Goal: Task Accomplishment & Management: Manage account settings

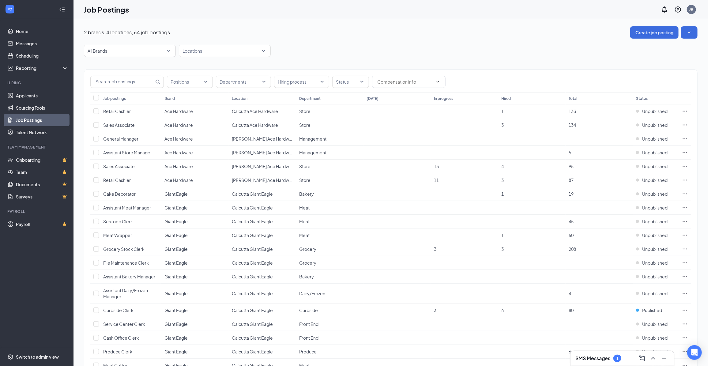
click at [611, 358] on div "SMS Messages 1" at bounding box center [598, 358] width 46 height 7
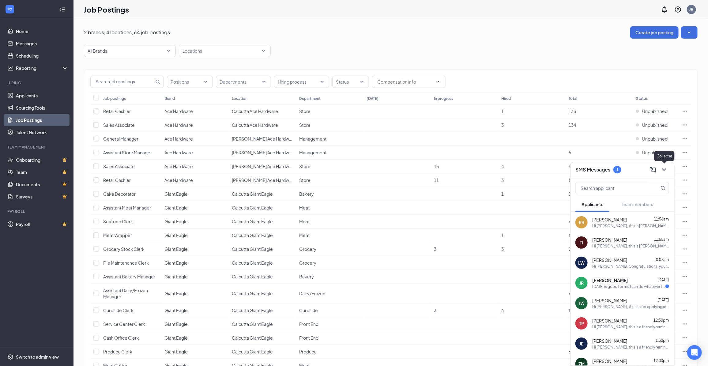
click at [664, 171] on icon "ChevronDown" at bounding box center [663, 169] width 7 height 7
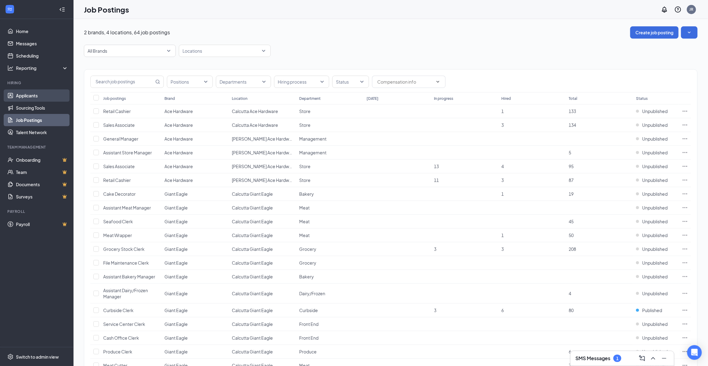
click at [27, 98] on link "Applicants" at bounding box center [42, 95] width 52 height 12
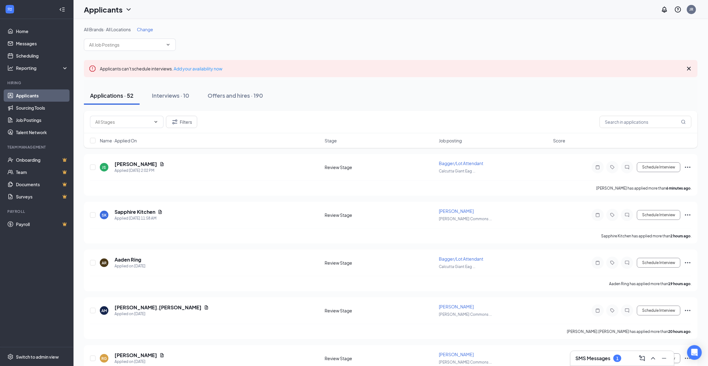
click at [149, 31] on span "Change" at bounding box center [145, 30] width 16 height 6
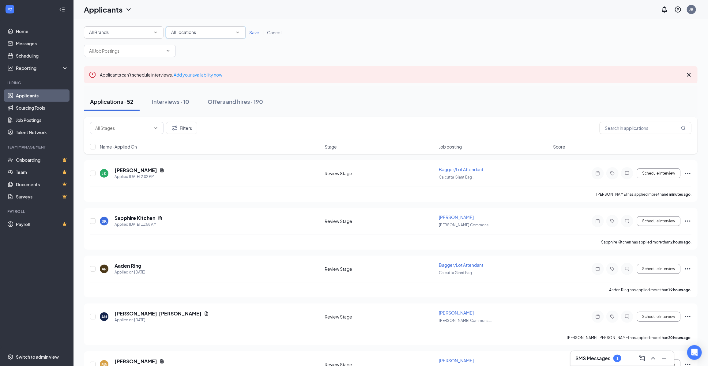
click at [207, 31] on div "All Locations" at bounding box center [205, 32] width 69 height 7
click at [204, 77] on span "Calcutta Giant Eagle" at bounding box center [191, 79] width 41 height 6
click at [252, 32] on span "Save" at bounding box center [254, 33] width 10 height 6
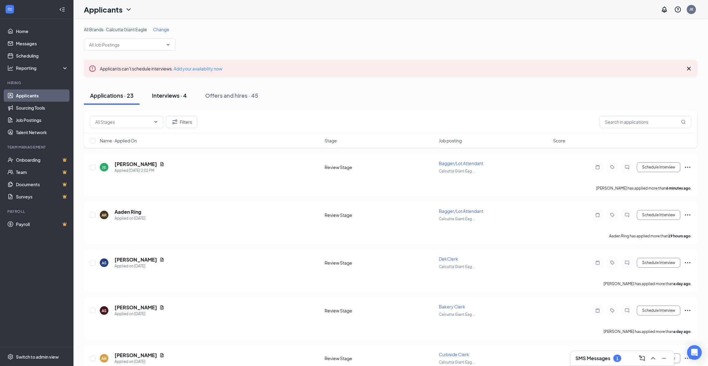
click at [171, 97] on div "Interviews · 4" at bounding box center [169, 96] width 35 height 8
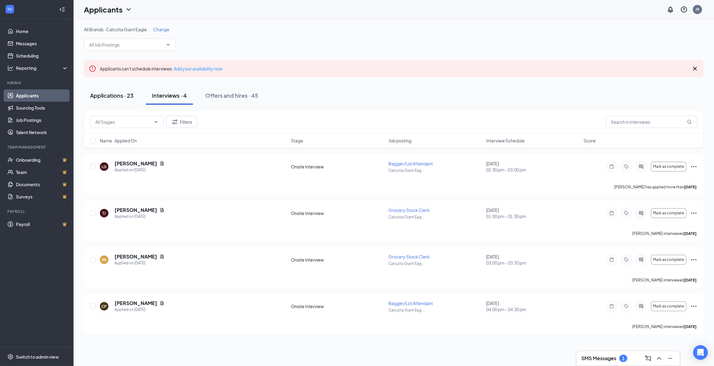
click at [101, 93] on div "Applications · 23" at bounding box center [111, 96] width 43 height 8
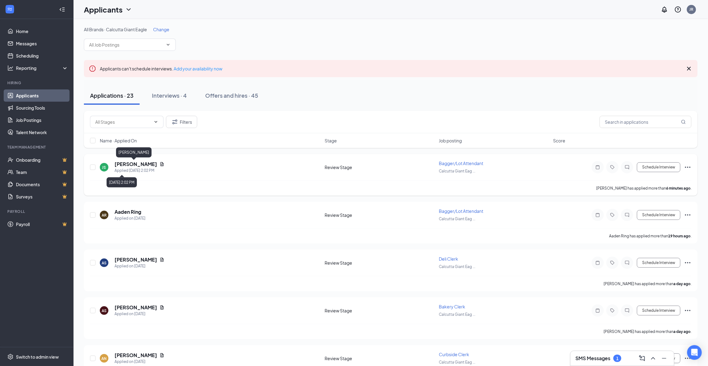
click at [129, 166] on h5 "[PERSON_NAME]" at bounding box center [135, 164] width 43 height 7
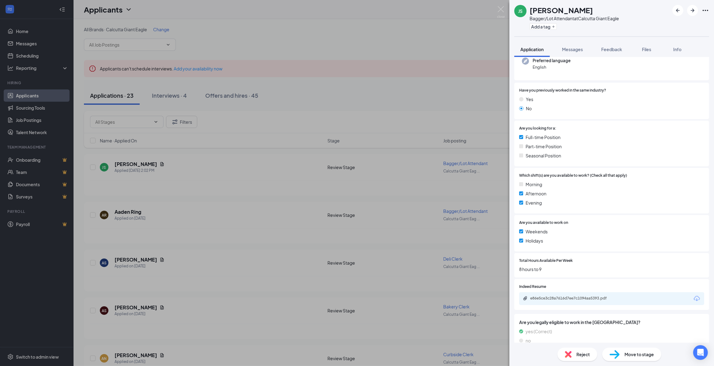
scroll to position [74, 0]
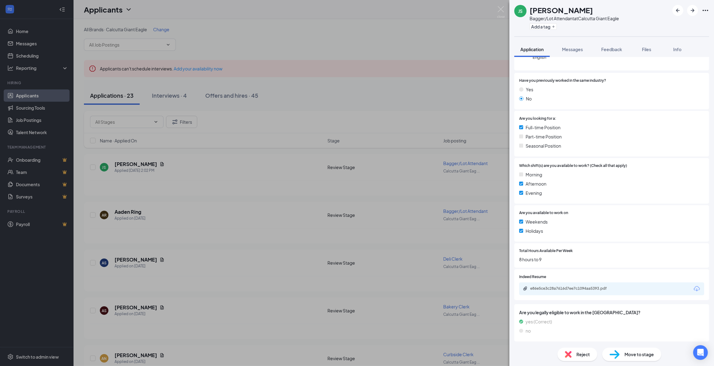
click at [573, 285] on div "e86e5ce3c28a7616d7ee7c1094aa5393.pdf" at bounding box center [611, 288] width 185 height 13
click at [594, 289] on div "e86e5ce3c28a7616d7ee7c1094aa5393.pdf" at bounding box center [573, 288] width 86 height 5
click at [501, 10] on img at bounding box center [501, 12] width 8 height 12
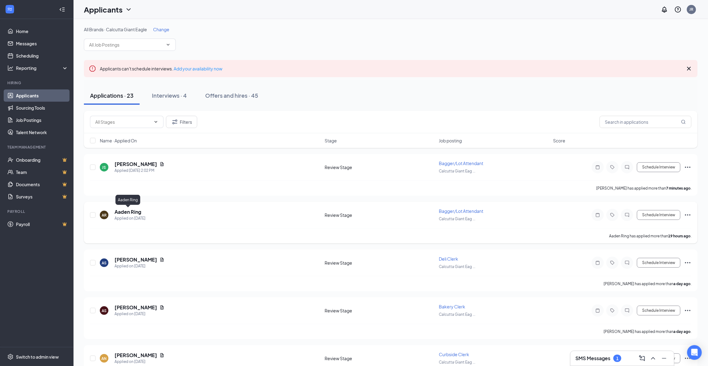
click at [119, 212] on h5 "Aaden Ring" at bounding box center [127, 211] width 27 height 7
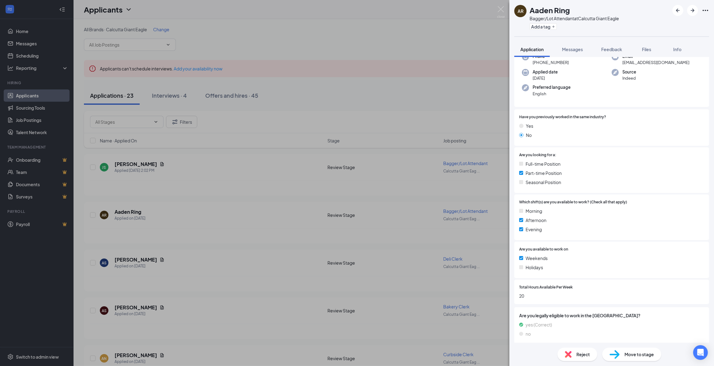
scroll to position [39, 0]
click at [576, 352] on div "Reject" at bounding box center [577, 353] width 40 height 13
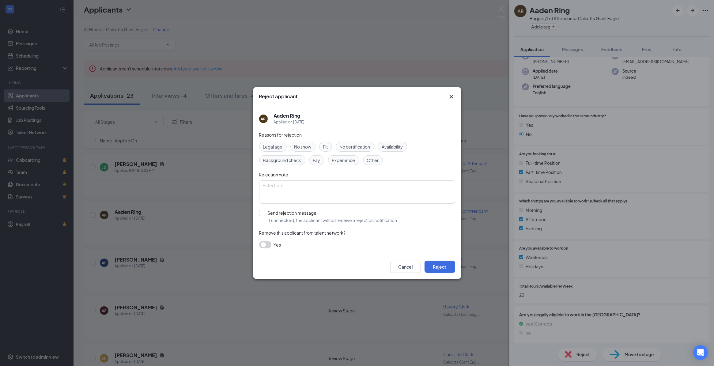
click at [392, 148] on span "Availability" at bounding box center [392, 146] width 21 height 7
click at [441, 268] on button "Reject" at bounding box center [439, 267] width 31 height 12
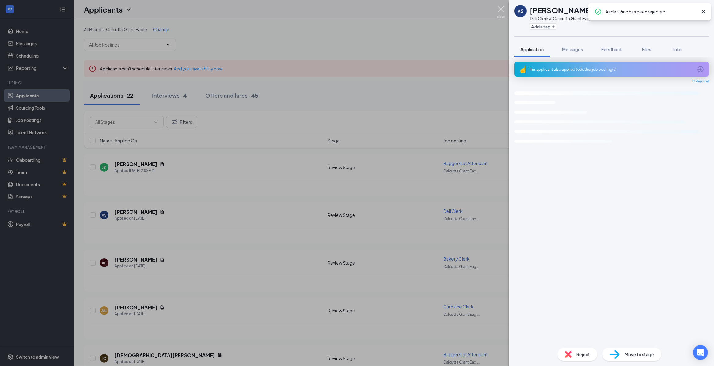
click at [500, 8] on img at bounding box center [501, 12] width 8 height 12
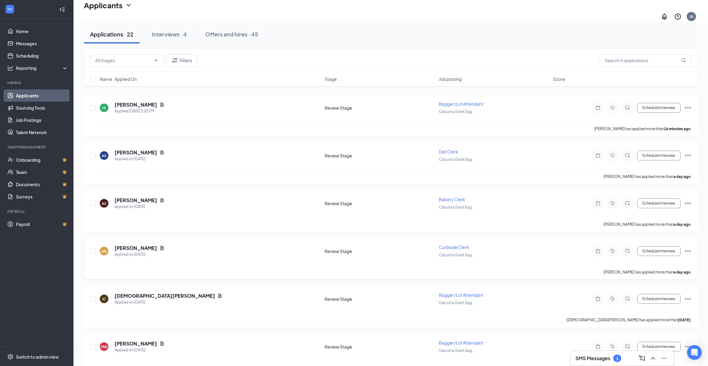
scroll to position [77, 0]
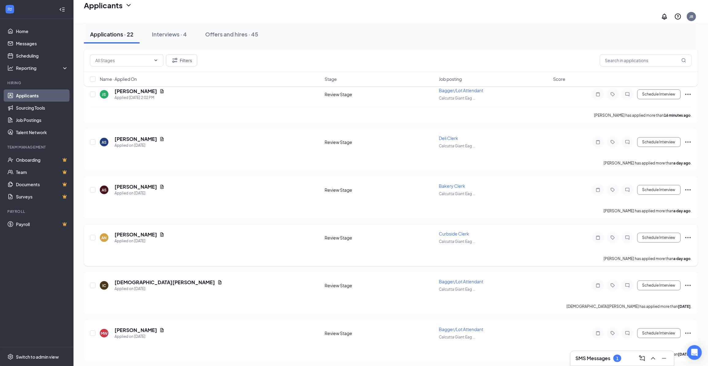
click at [688, 234] on icon "Ellipses" at bounding box center [687, 237] width 7 height 7
click at [647, 305] on p "Reject" at bounding box center [659, 301] width 55 height 6
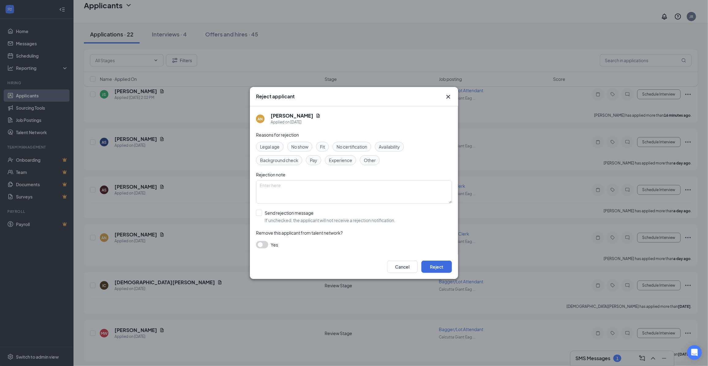
click at [369, 159] on span "Other" at bounding box center [370, 160] width 12 height 7
click at [433, 264] on button "Reject" at bounding box center [436, 267] width 31 height 12
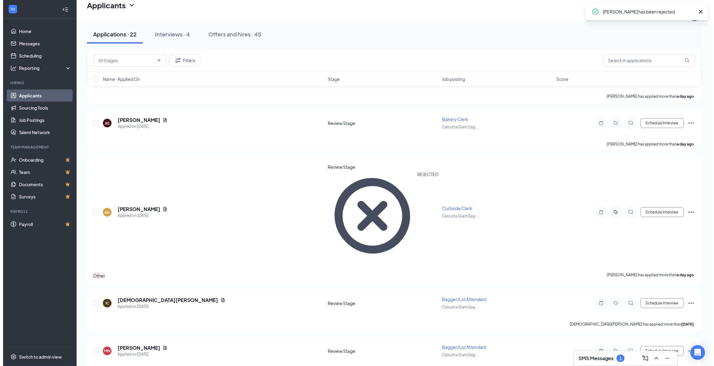
scroll to position [153, 0]
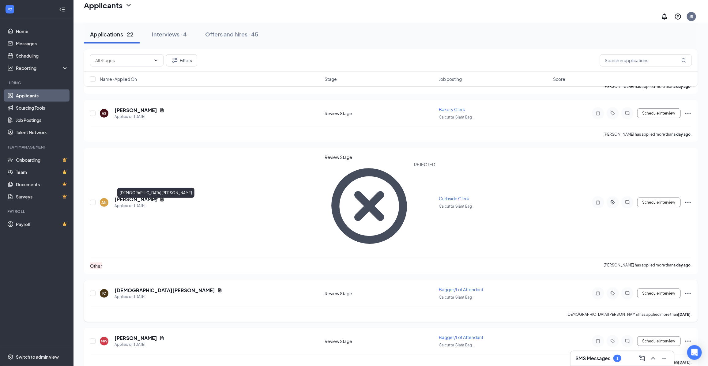
click at [129, 287] on h5 "[DEMOGRAPHIC_DATA][PERSON_NAME]" at bounding box center [164, 290] width 100 height 7
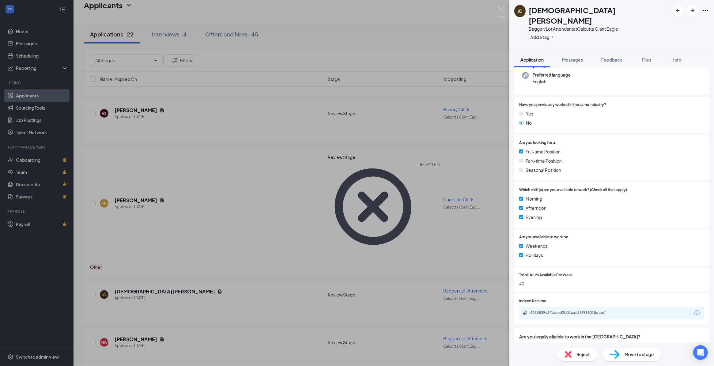
scroll to position [74, 0]
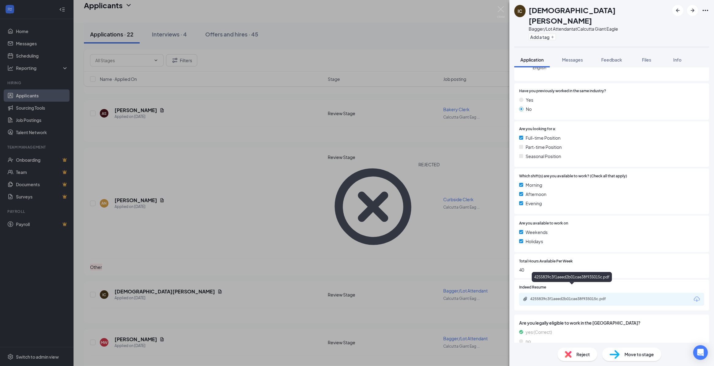
click at [589, 296] on div "4255839c3f1aeed2b01cae38f935015c.pdf" at bounding box center [573, 298] width 86 height 5
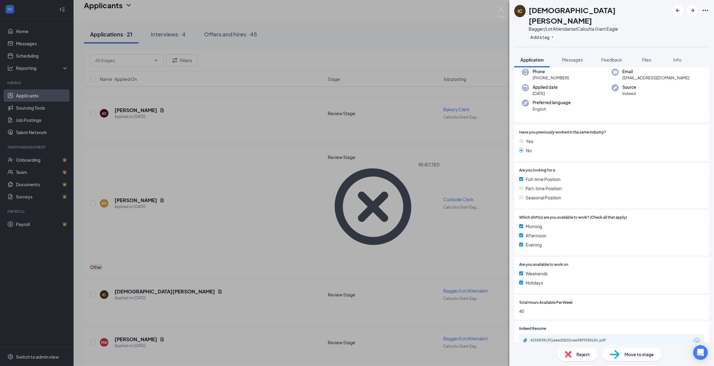
scroll to position [0, 0]
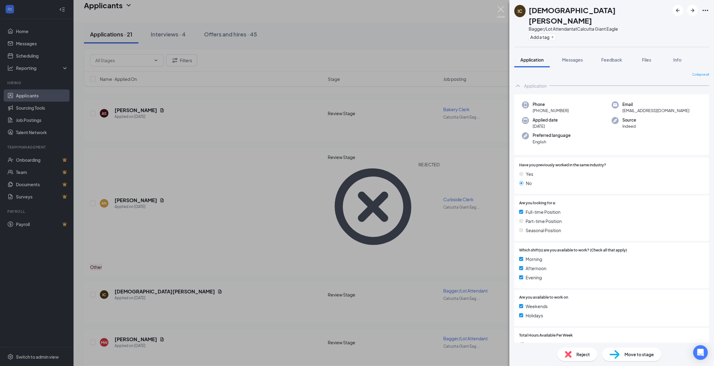
click at [501, 10] on img at bounding box center [501, 12] width 8 height 12
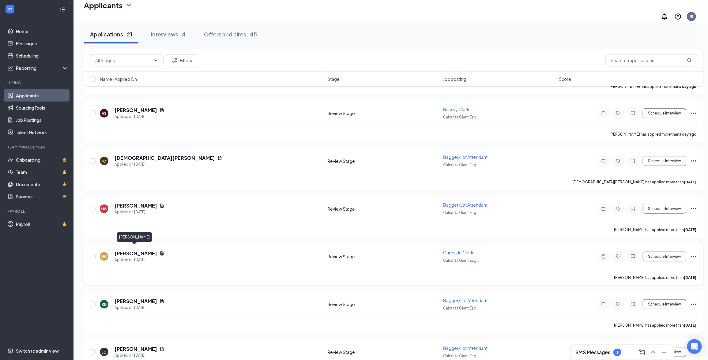
click at [129, 250] on h5 "[PERSON_NAME]" at bounding box center [135, 253] width 43 height 7
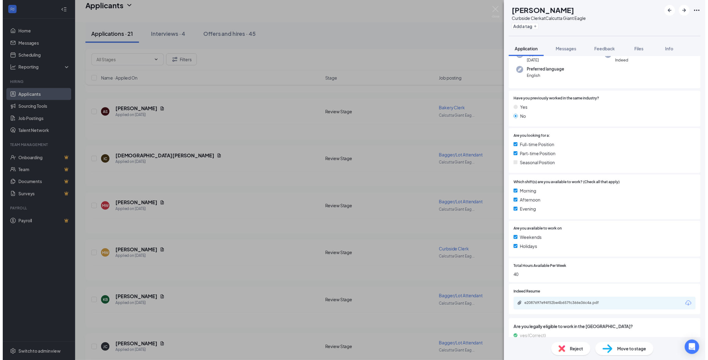
scroll to position [77, 0]
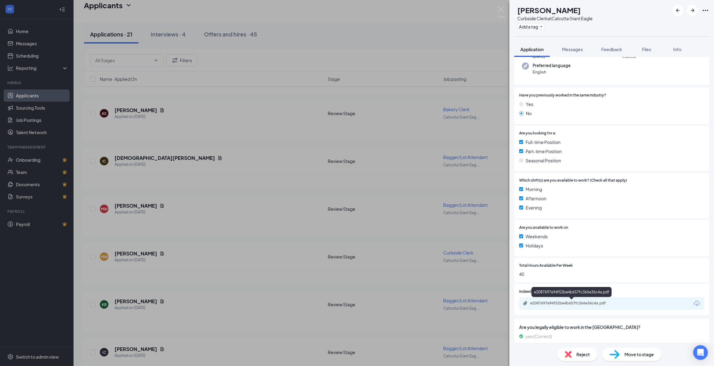
click at [577, 305] on div "e2087697e94f52be4b657fc366e36c4a.pdf" at bounding box center [573, 303] width 86 height 5
click at [501, 8] on img at bounding box center [501, 12] width 8 height 12
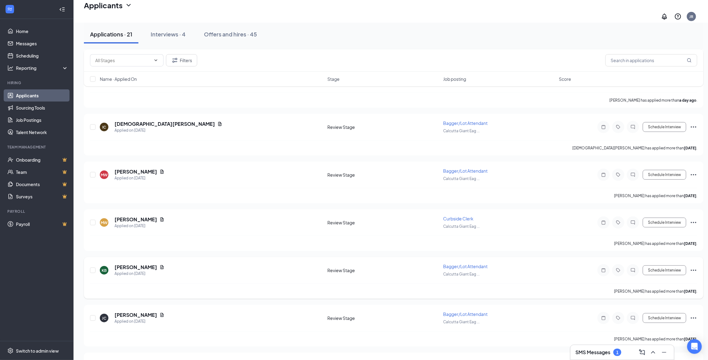
scroll to position [230, 0]
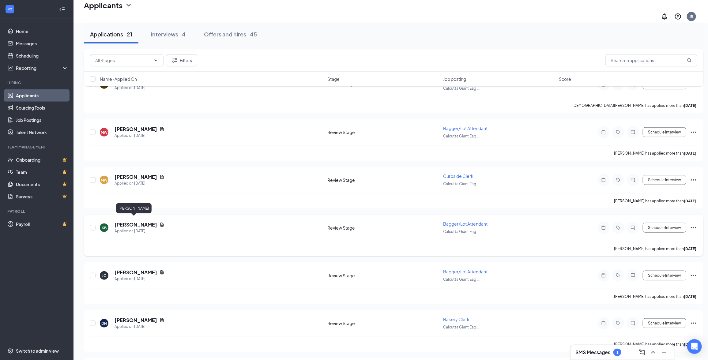
click at [135, 221] on h5 "[PERSON_NAME]" at bounding box center [135, 224] width 43 height 7
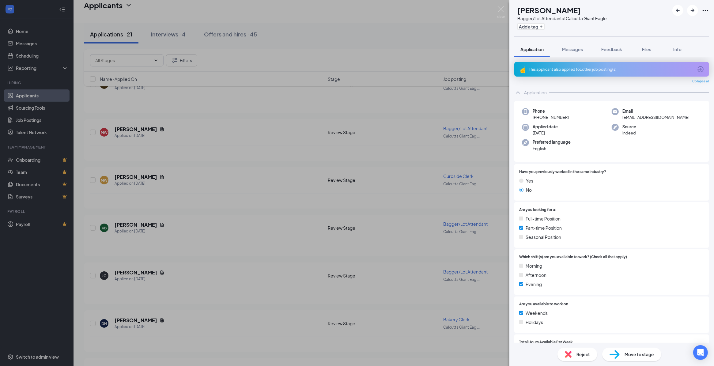
click at [579, 354] on span "Reject" at bounding box center [582, 354] width 13 height 7
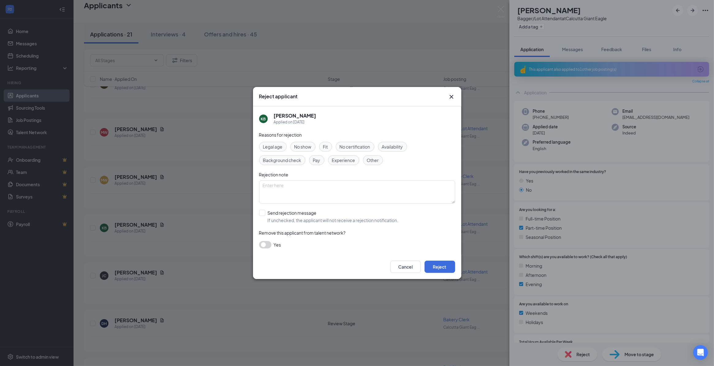
click at [396, 146] on span "Availability" at bounding box center [392, 146] width 21 height 7
click at [440, 264] on button "Reject" at bounding box center [439, 267] width 31 height 12
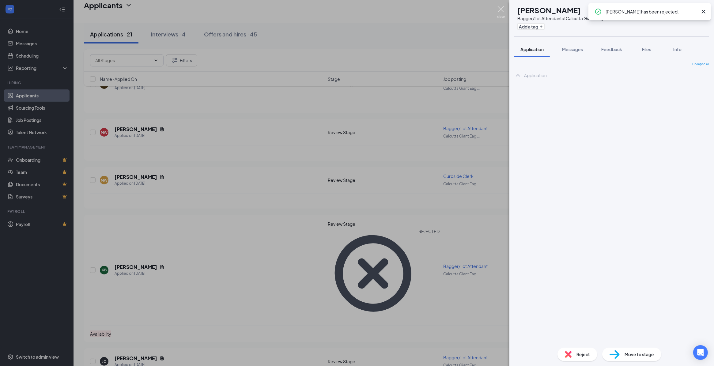
click at [501, 9] on img at bounding box center [501, 12] width 8 height 12
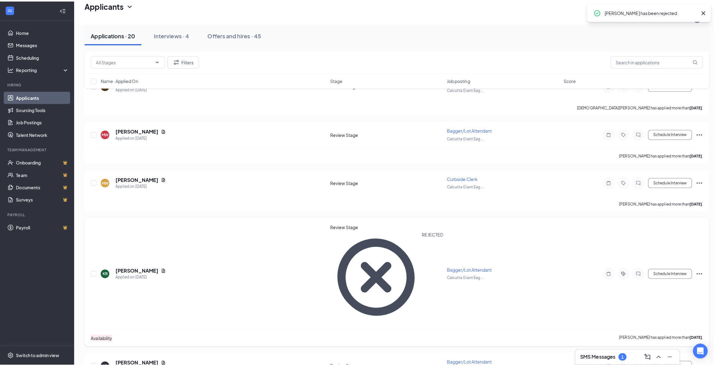
scroll to position [268, 0]
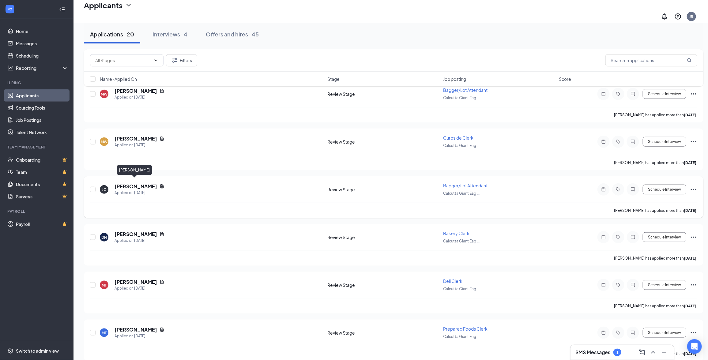
click at [135, 183] on h5 "[PERSON_NAME]" at bounding box center [135, 186] width 43 height 7
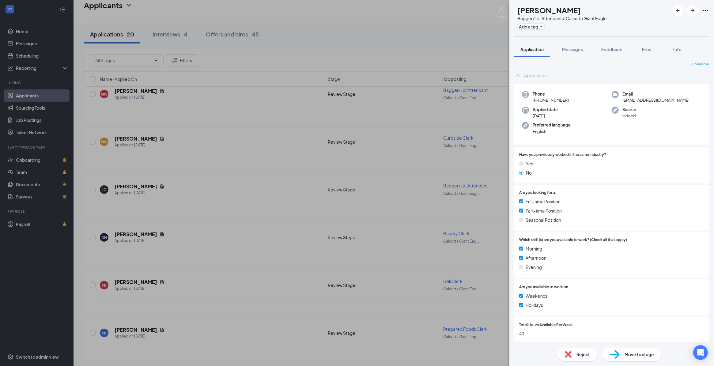
scroll to position [38, 0]
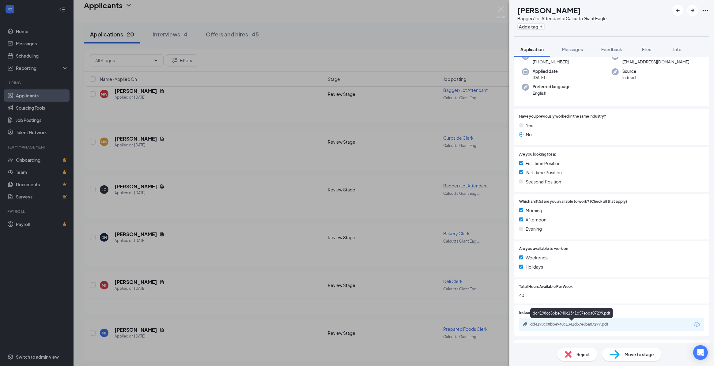
click at [576, 324] on div "dd4198cc8bbe940c1341d57e6ba07299.pdf" at bounding box center [573, 324] width 86 height 5
click at [574, 355] on div "Reject" at bounding box center [577, 353] width 40 height 13
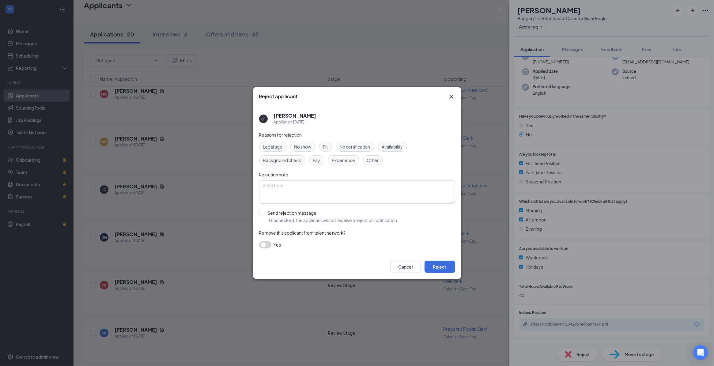
click at [394, 145] on span "Availability" at bounding box center [392, 146] width 21 height 7
click at [435, 263] on button "Reject" at bounding box center [439, 267] width 31 height 12
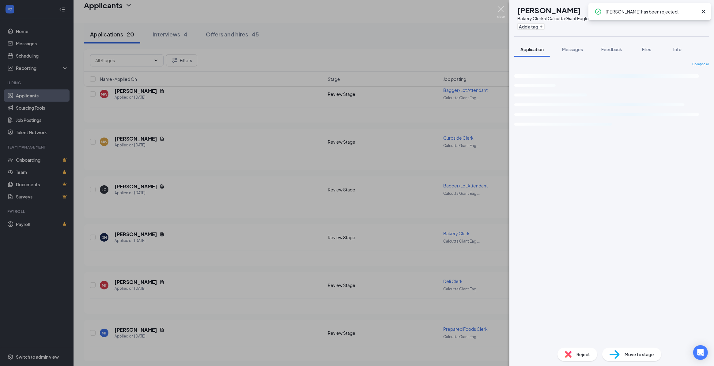
click at [503, 9] on img at bounding box center [501, 12] width 8 height 12
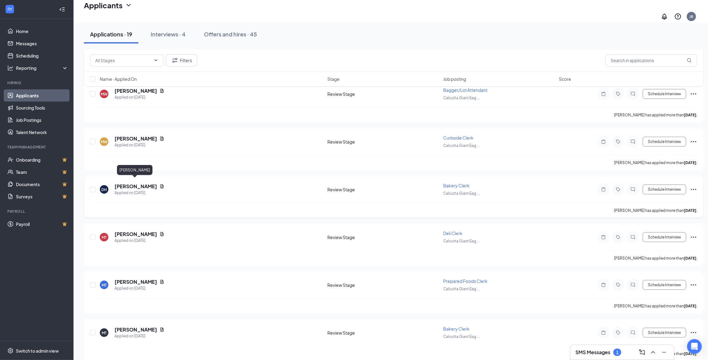
click at [132, 183] on h5 "[PERSON_NAME]" at bounding box center [135, 186] width 43 height 7
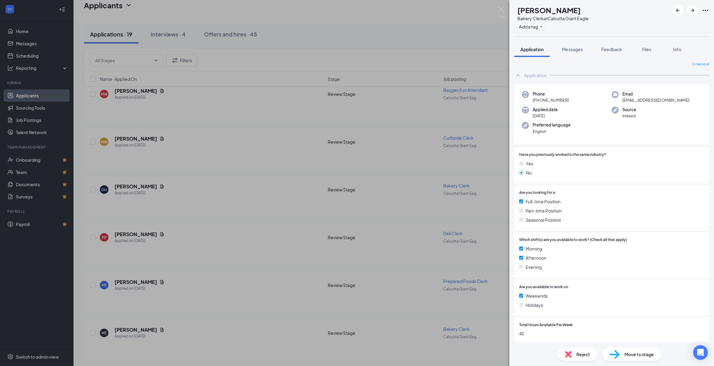
click at [576, 353] on div "Reject" at bounding box center [577, 353] width 40 height 13
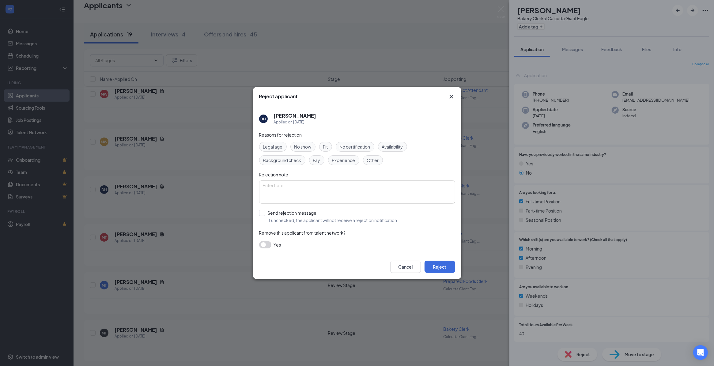
click at [400, 145] on span "Availability" at bounding box center [392, 146] width 21 height 7
click at [439, 269] on button "Reject" at bounding box center [439, 267] width 31 height 12
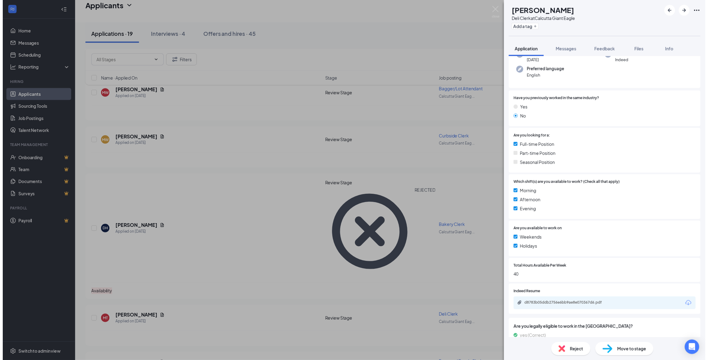
scroll to position [77, 0]
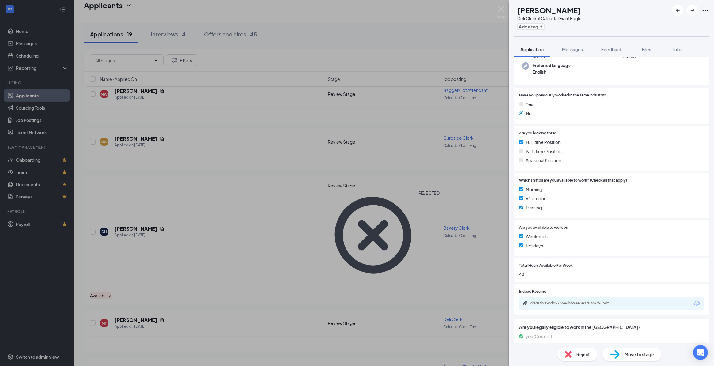
click at [575, 301] on div "d8783b05ddb2756e6bb9ae8e070367d6.pdf" at bounding box center [573, 303] width 86 height 5
click at [500, 9] on img at bounding box center [501, 12] width 8 height 12
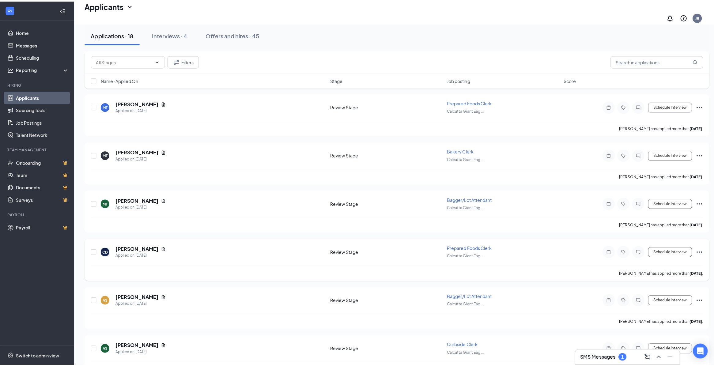
scroll to position [421, 0]
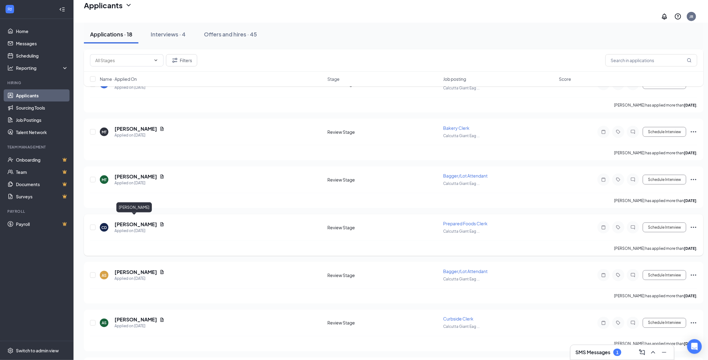
click at [138, 221] on h5 "[PERSON_NAME]" at bounding box center [135, 224] width 43 height 7
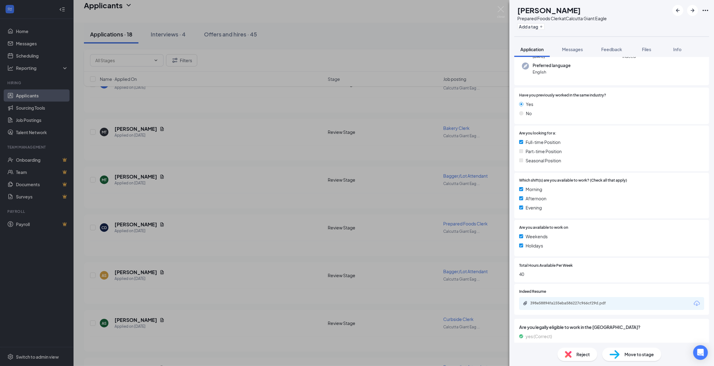
scroll to position [91, 0]
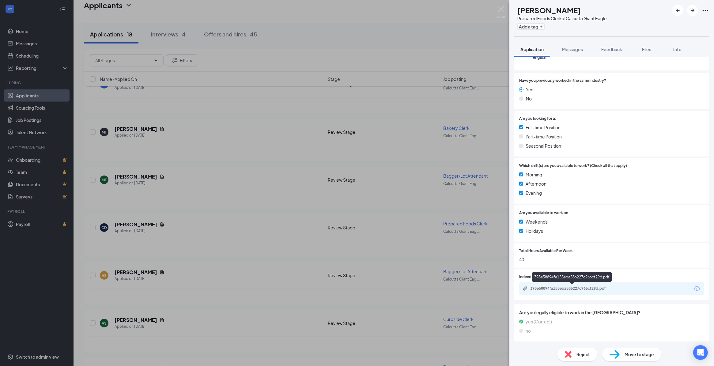
click at [576, 288] on div "398e58894fa155eba586227c966cf29d.pdf" at bounding box center [573, 288] width 86 height 5
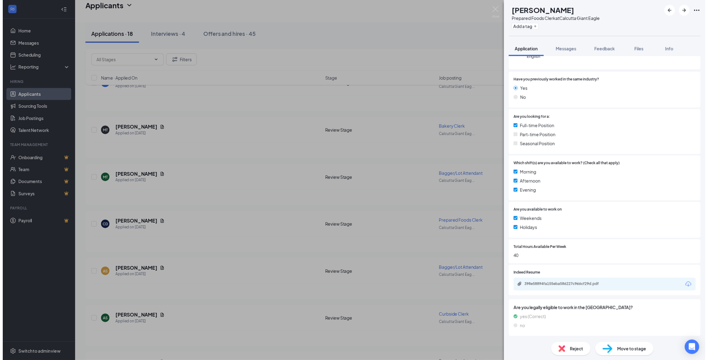
scroll to position [89, 0]
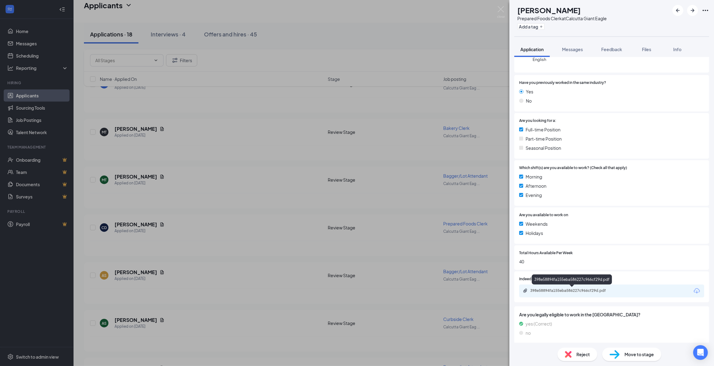
click at [567, 289] on div "398e58894fa155eba586227c966cf29d.pdf" at bounding box center [573, 290] width 86 height 5
click at [499, 6] on div "CD [PERSON_NAME] Prepared Foods Clerk at [GEOGRAPHIC_DATA] Giant Eagle Add a ta…" at bounding box center [357, 183] width 714 height 366
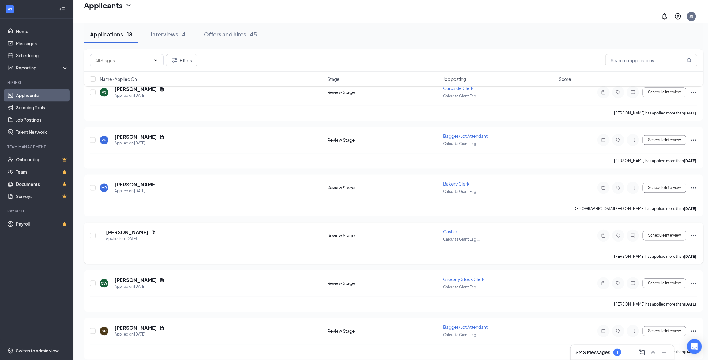
scroll to position [652, 0]
